Goal: Task Accomplishment & Management: Use online tool/utility

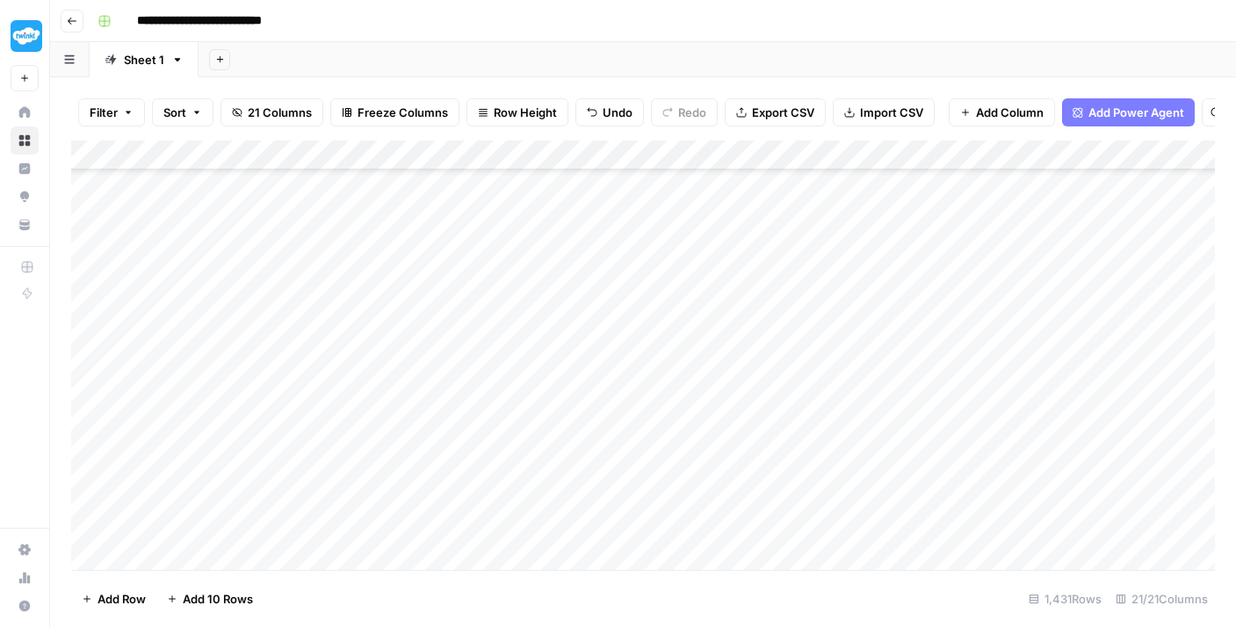
scroll to position [4490, 0]
drag, startPoint x: 1212, startPoint y: 540, endPoint x: 1211, endPoint y: 463, distance: 76.5
click at [1211, 463] on div "Add Column" at bounding box center [643, 356] width 1144 height 430
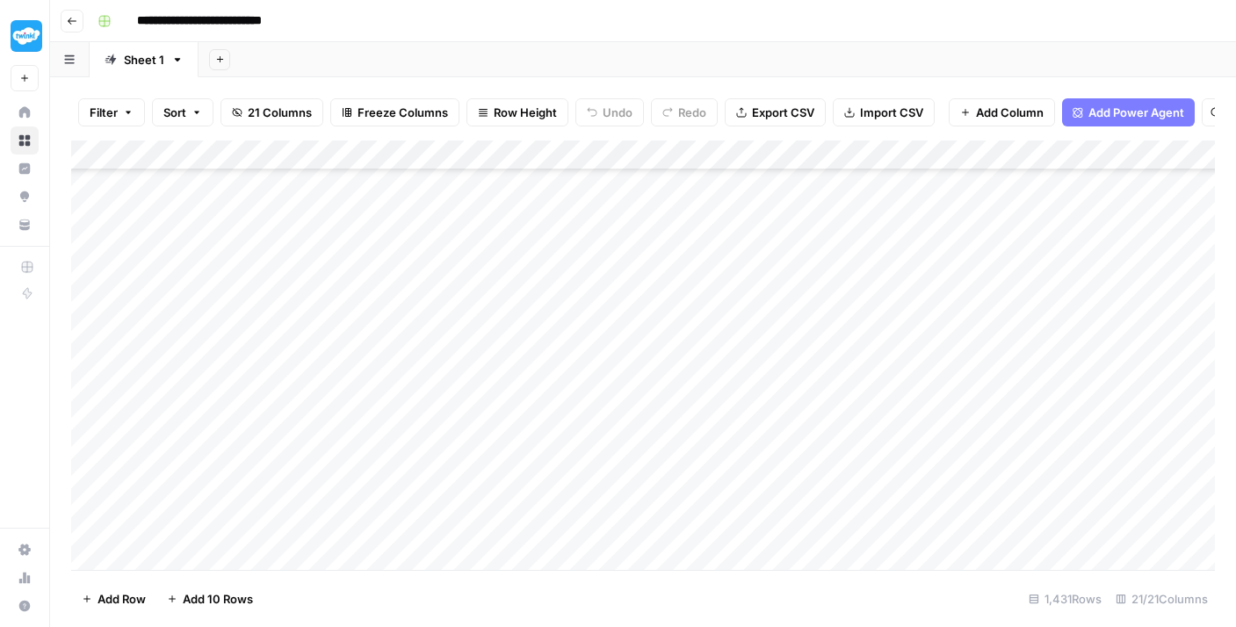
click at [786, 108] on span "Export CSV" at bounding box center [783, 113] width 62 height 18
